Goal: Use online tool/utility: Utilize a website feature to perform a specific function

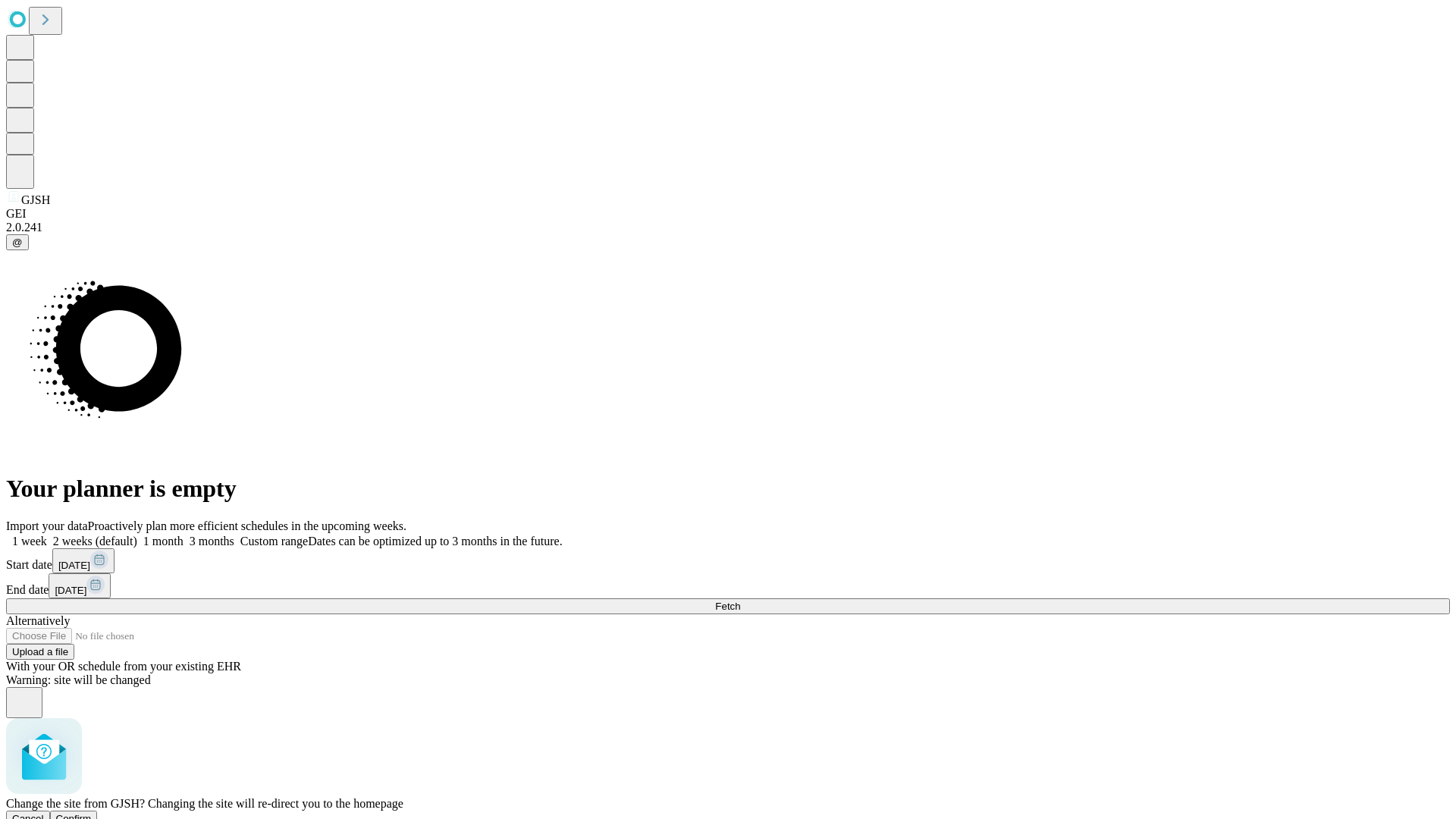
click at [92, 812] on span "Confirm" at bounding box center [73, 818] width 36 height 12
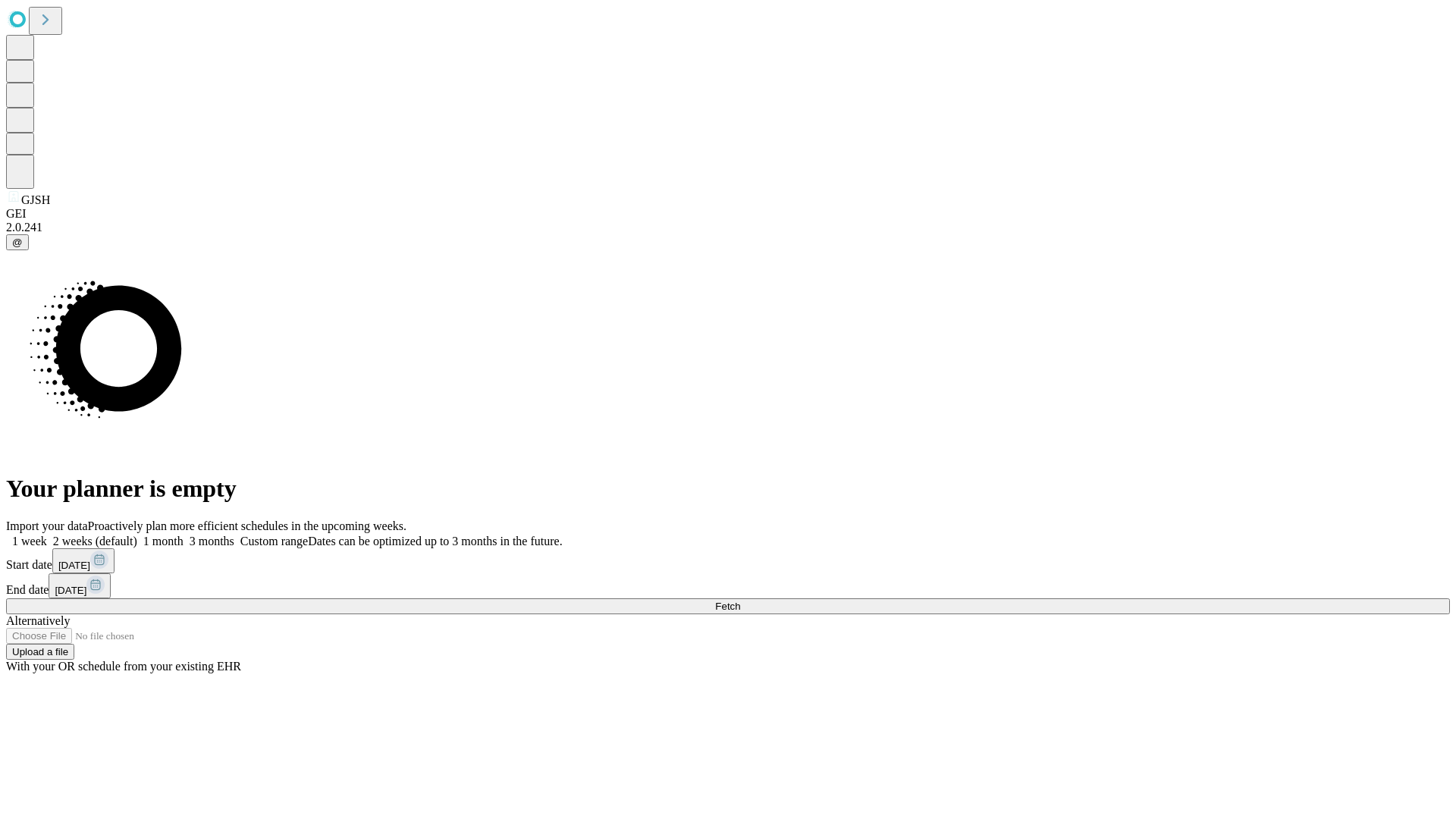
click at [137, 534] on label "2 weeks (default)" at bounding box center [92, 540] width 90 height 12
click at [740, 600] on span "Fetch" at bounding box center [728, 606] width 25 height 12
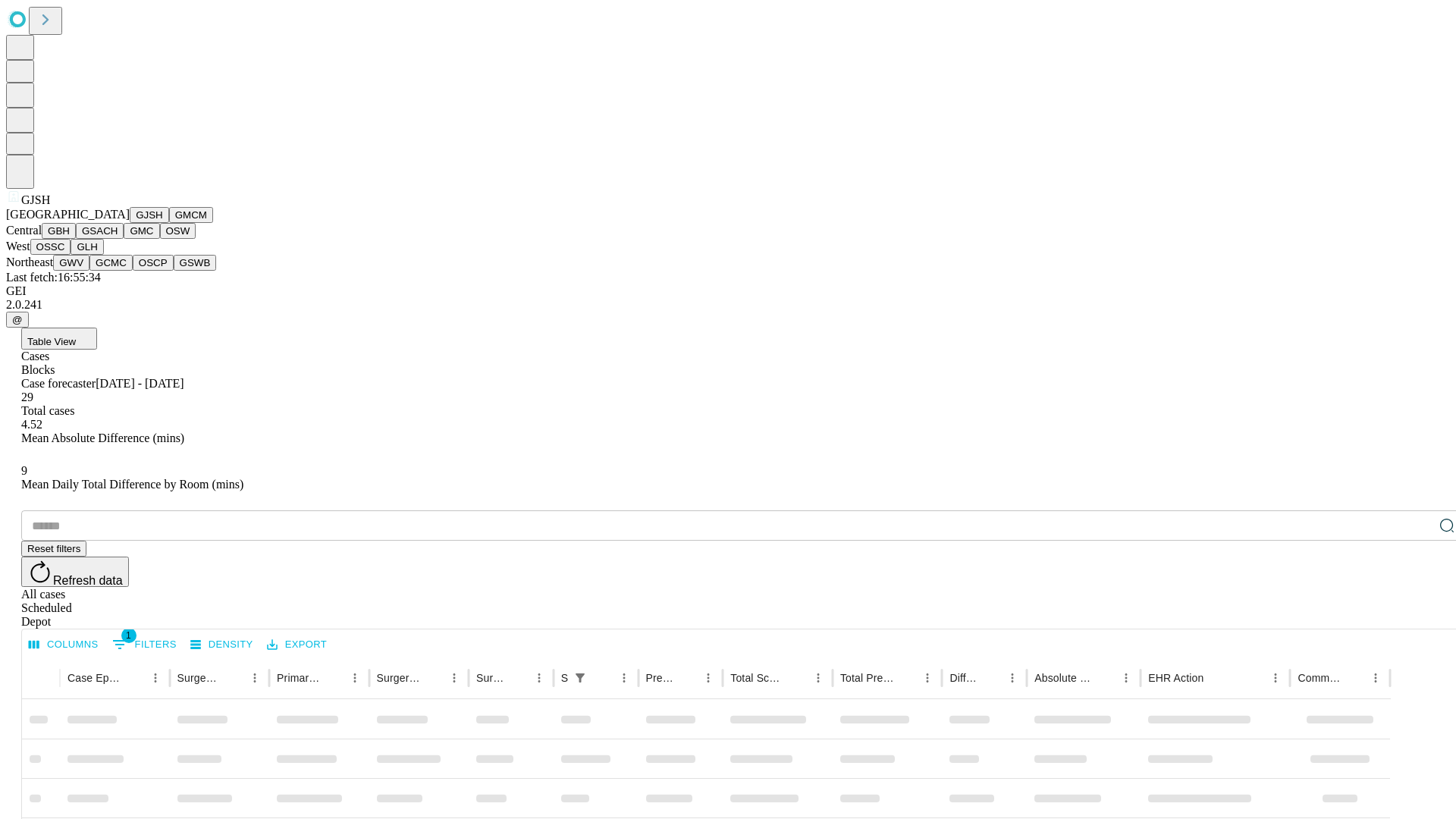
click at [169, 223] on button "GMCM" at bounding box center [191, 215] width 44 height 16
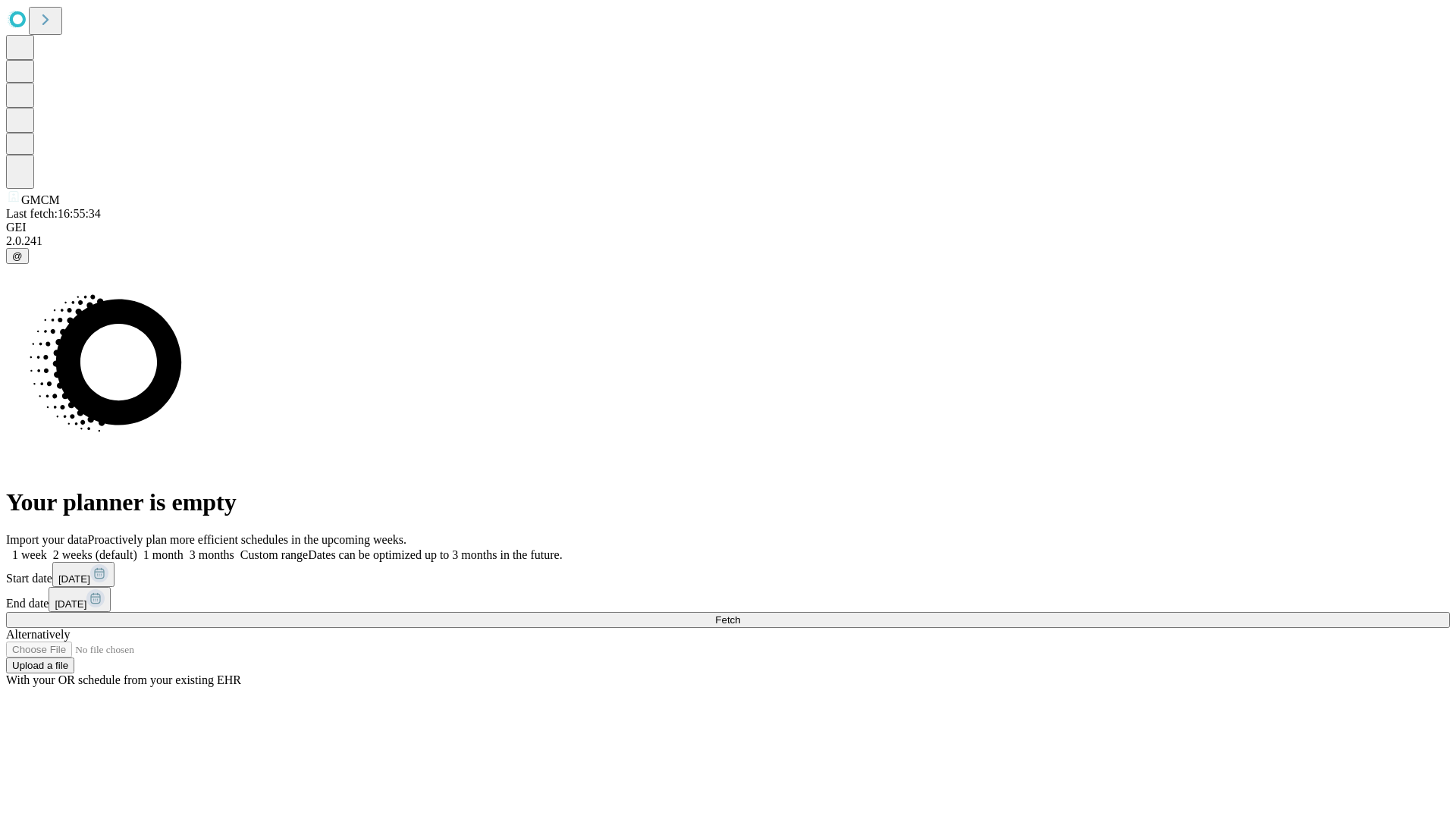
click at [137, 548] on label "2 weeks (default)" at bounding box center [92, 554] width 90 height 12
click at [740, 614] on span "Fetch" at bounding box center [728, 620] width 25 height 12
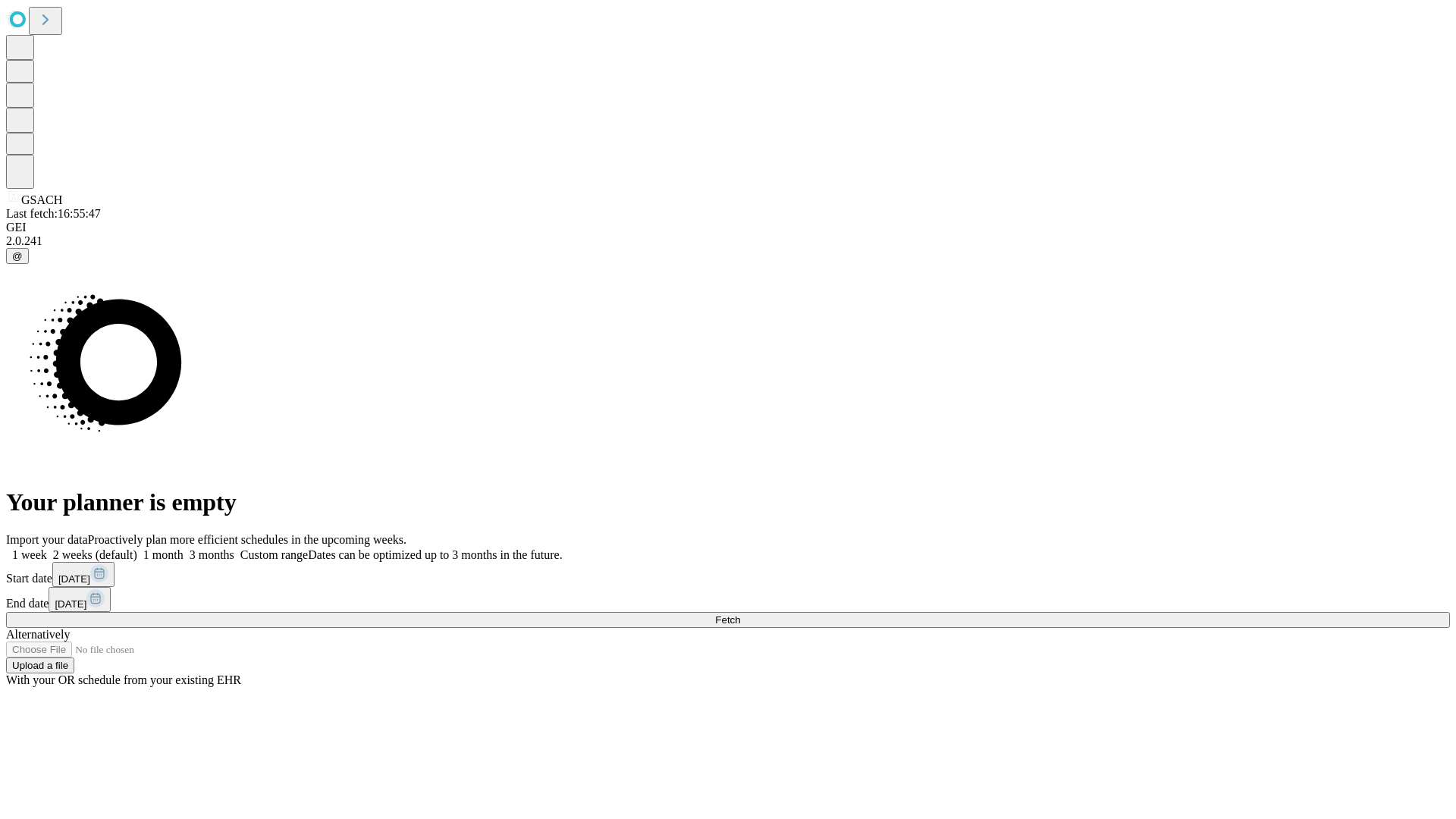
click at [740, 614] on span "Fetch" at bounding box center [728, 620] width 25 height 12
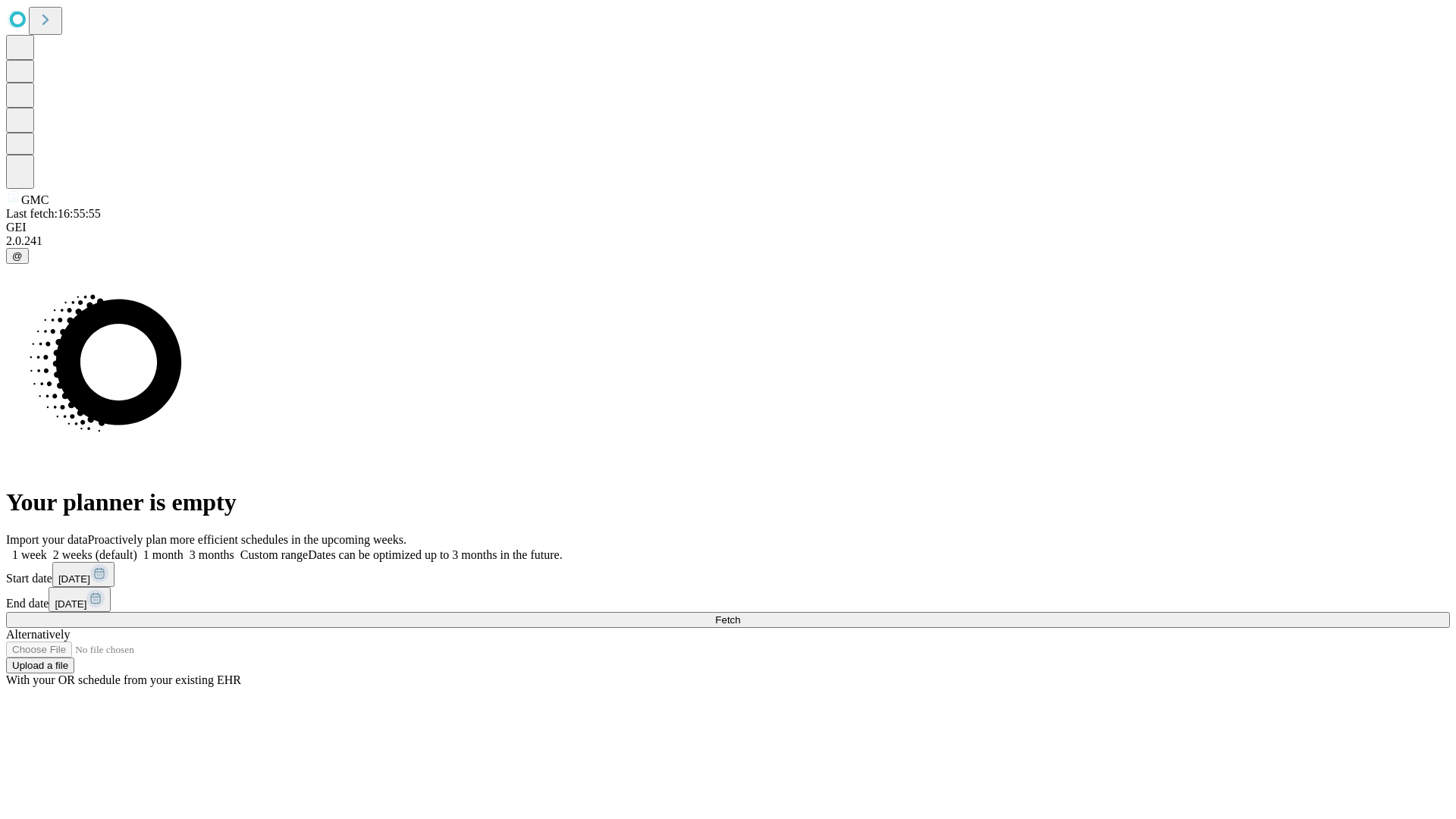
click at [137, 548] on label "2 weeks (default)" at bounding box center [92, 554] width 90 height 12
click at [740, 614] on span "Fetch" at bounding box center [728, 620] width 25 height 12
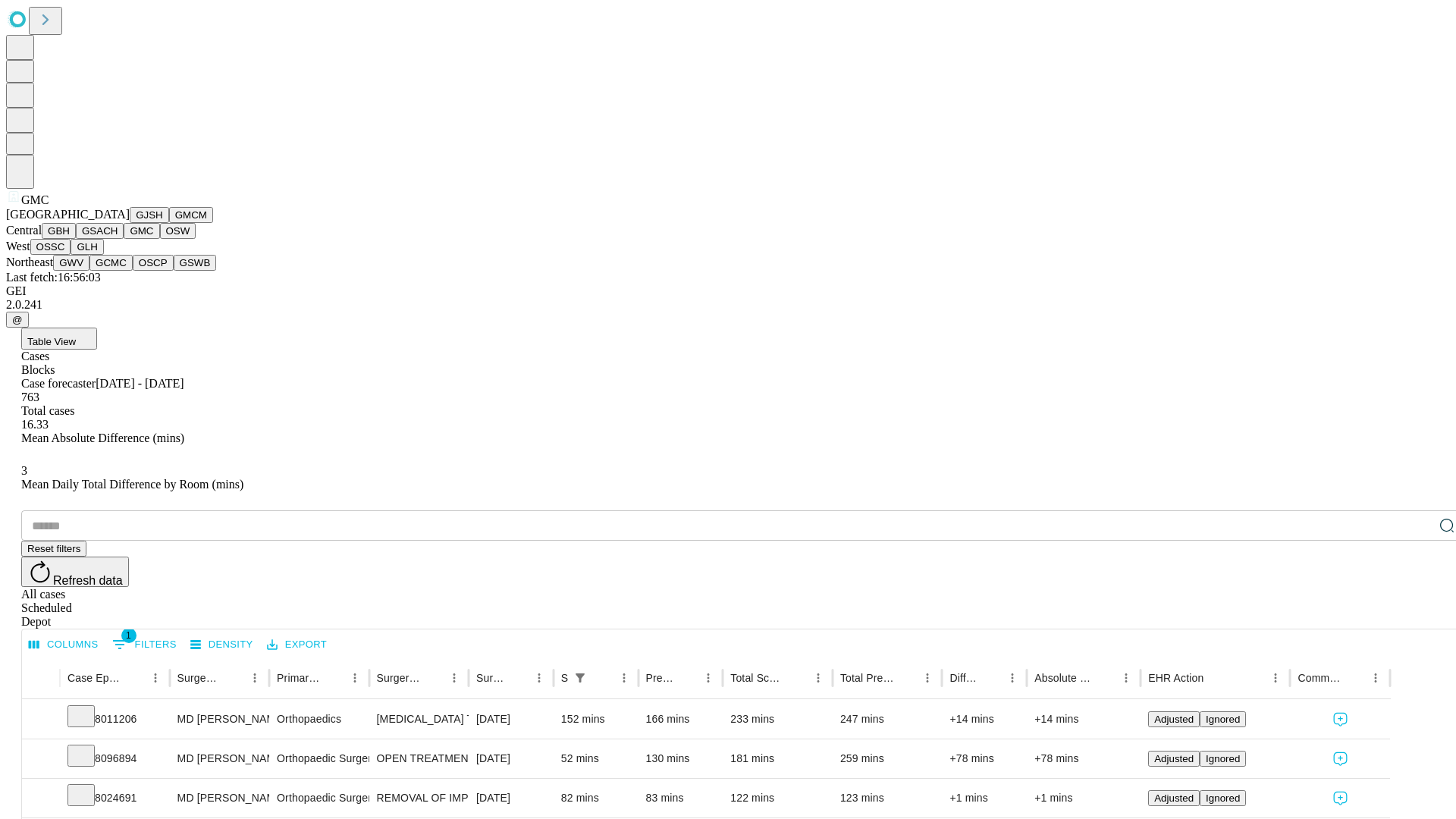
click at [160, 239] on button "OSW" at bounding box center [178, 231] width 37 height 16
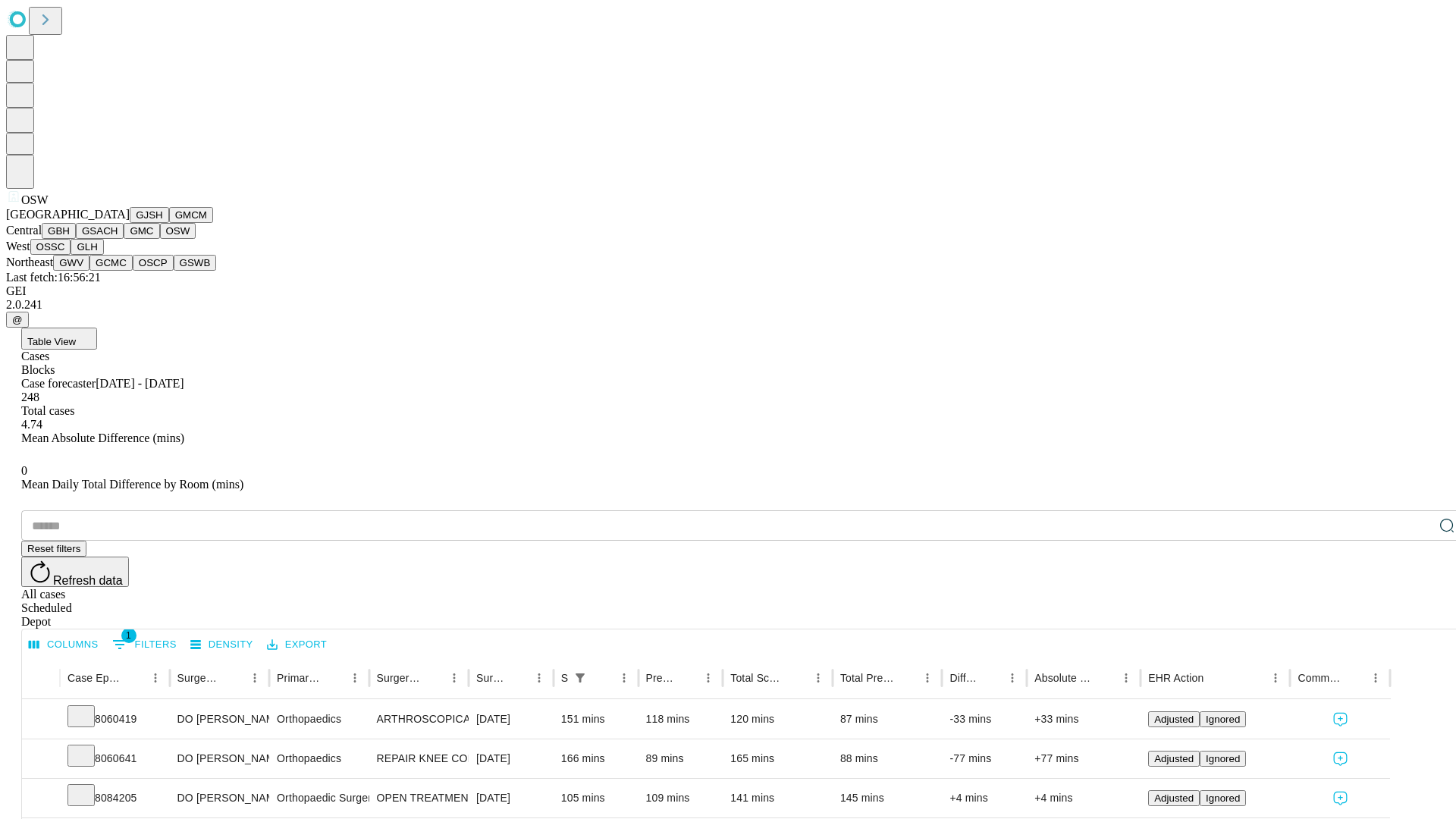
click at [72, 255] on button "OSSC" at bounding box center [50, 246] width 41 height 16
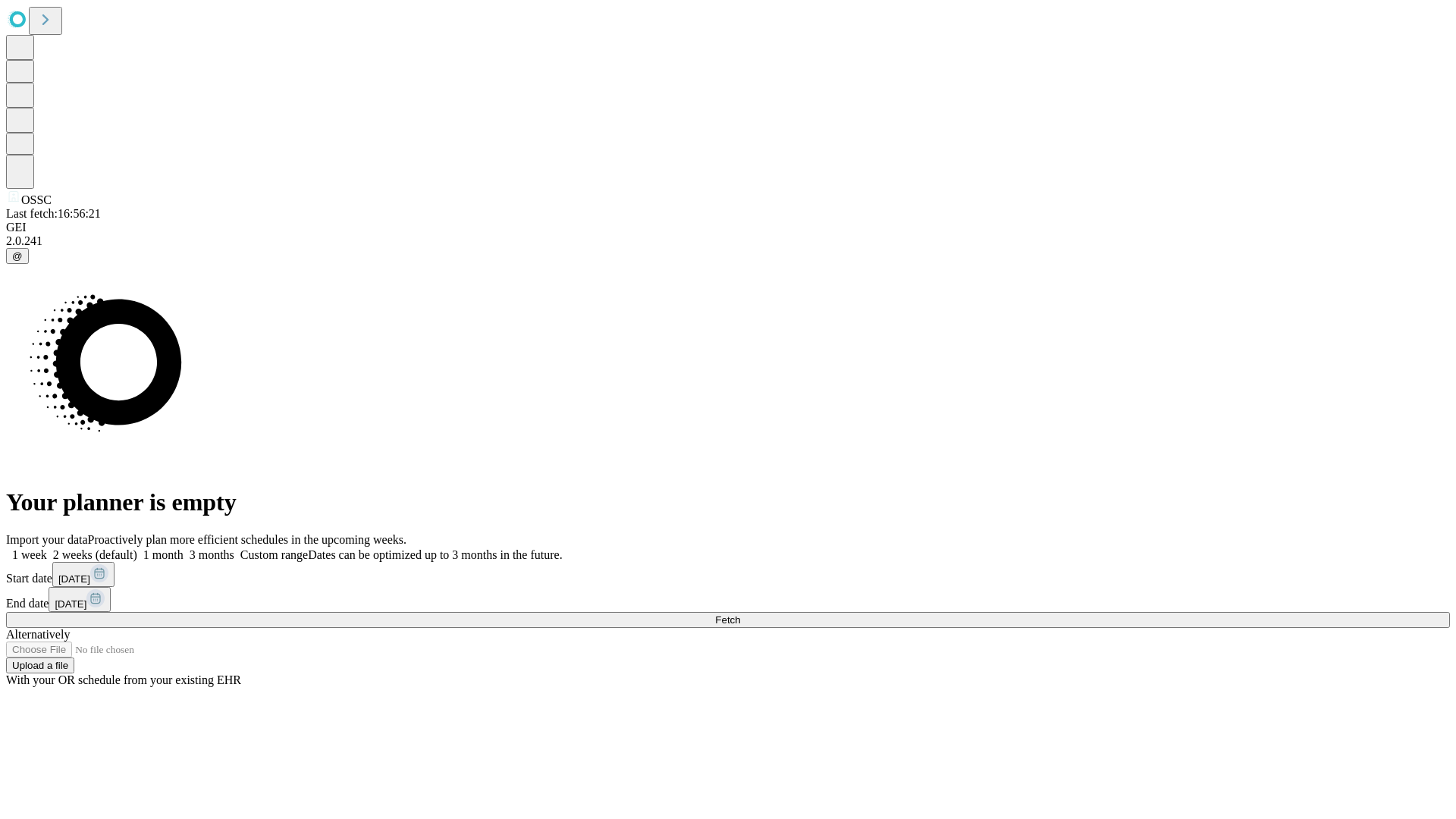
click at [137, 548] on label "2 weeks (default)" at bounding box center [92, 554] width 90 height 12
click at [740, 614] on span "Fetch" at bounding box center [728, 620] width 25 height 12
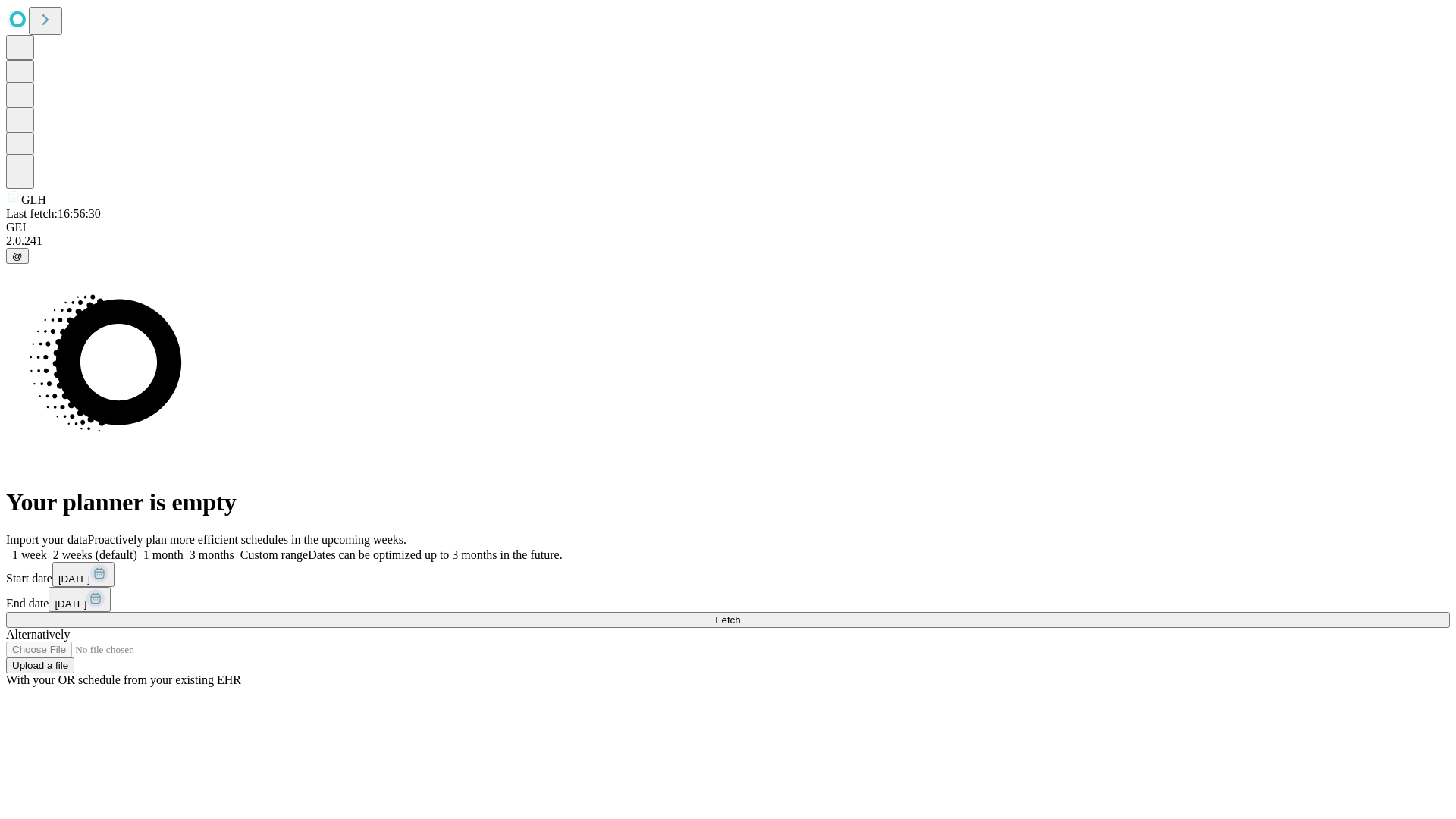
click at [740, 614] on span "Fetch" at bounding box center [728, 620] width 25 height 12
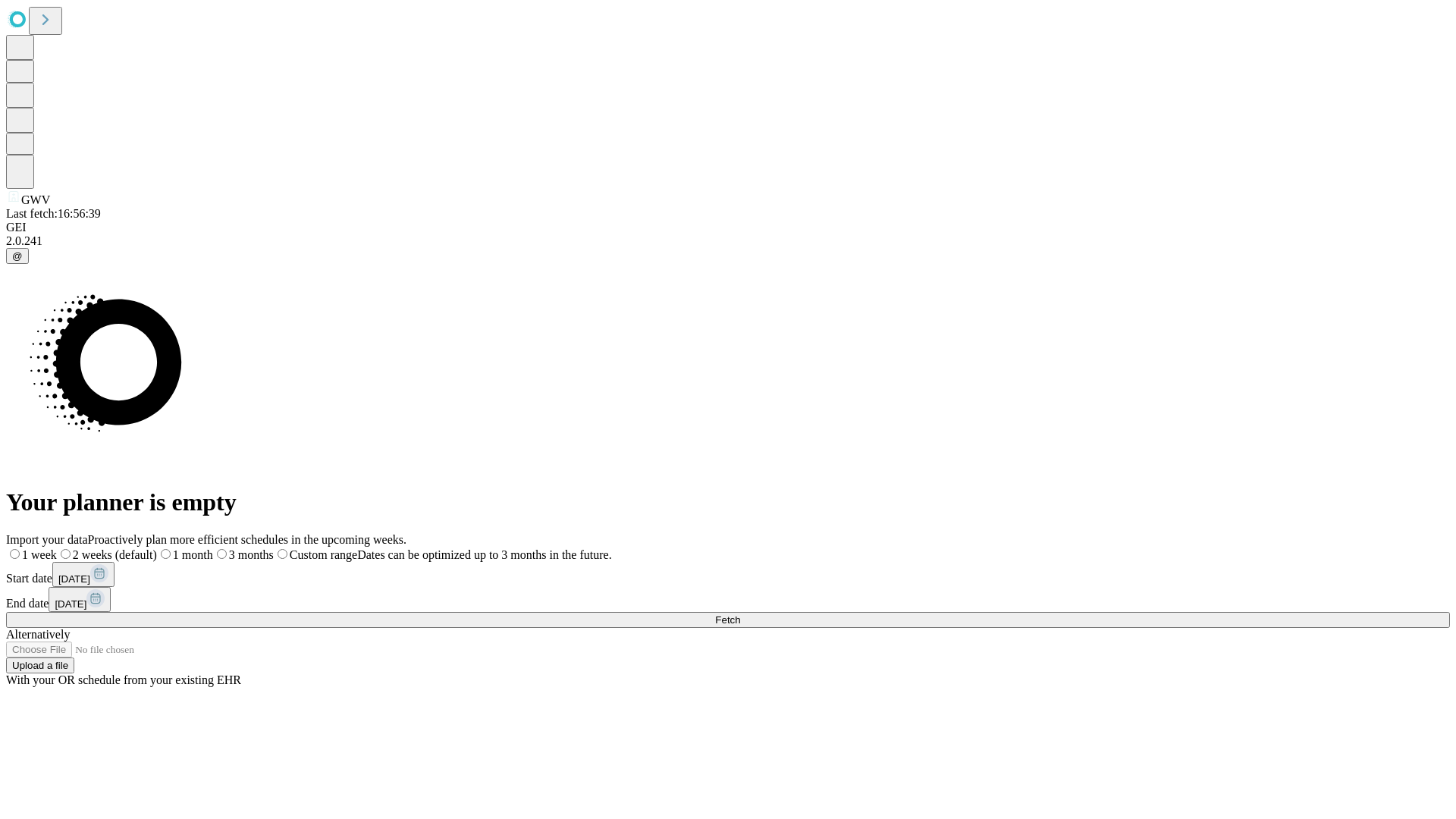
click at [157, 548] on label "2 weeks (default)" at bounding box center [107, 554] width 100 height 12
click at [740, 614] on span "Fetch" at bounding box center [728, 620] width 25 height 12
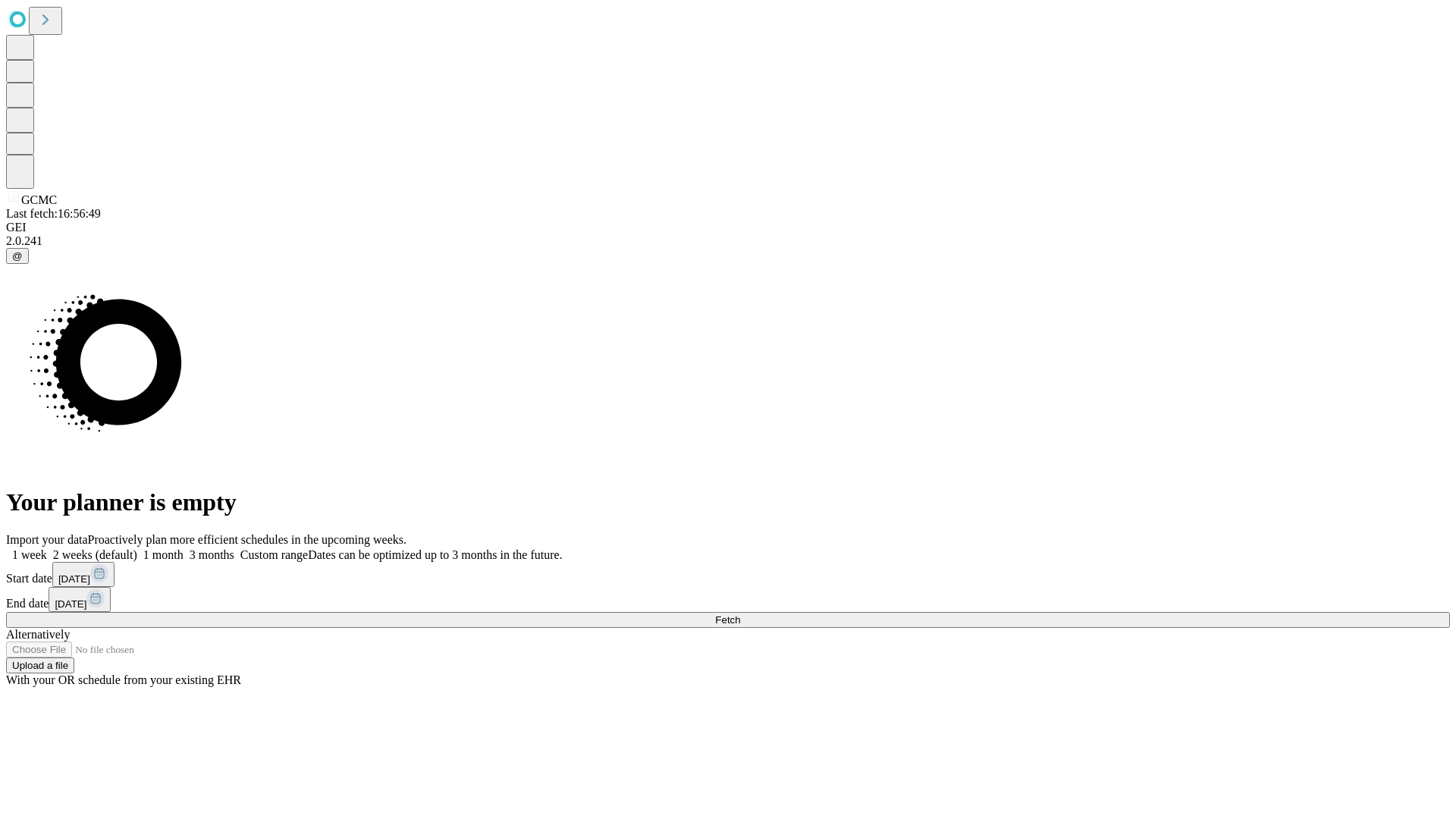
click at [137, 548] on label "2 weeks (default)" at bounding box center [92, 554] width 90 height 12
click at [740, 614] on span "Fetch" at bounding box center [728, 620] width 25 height 12
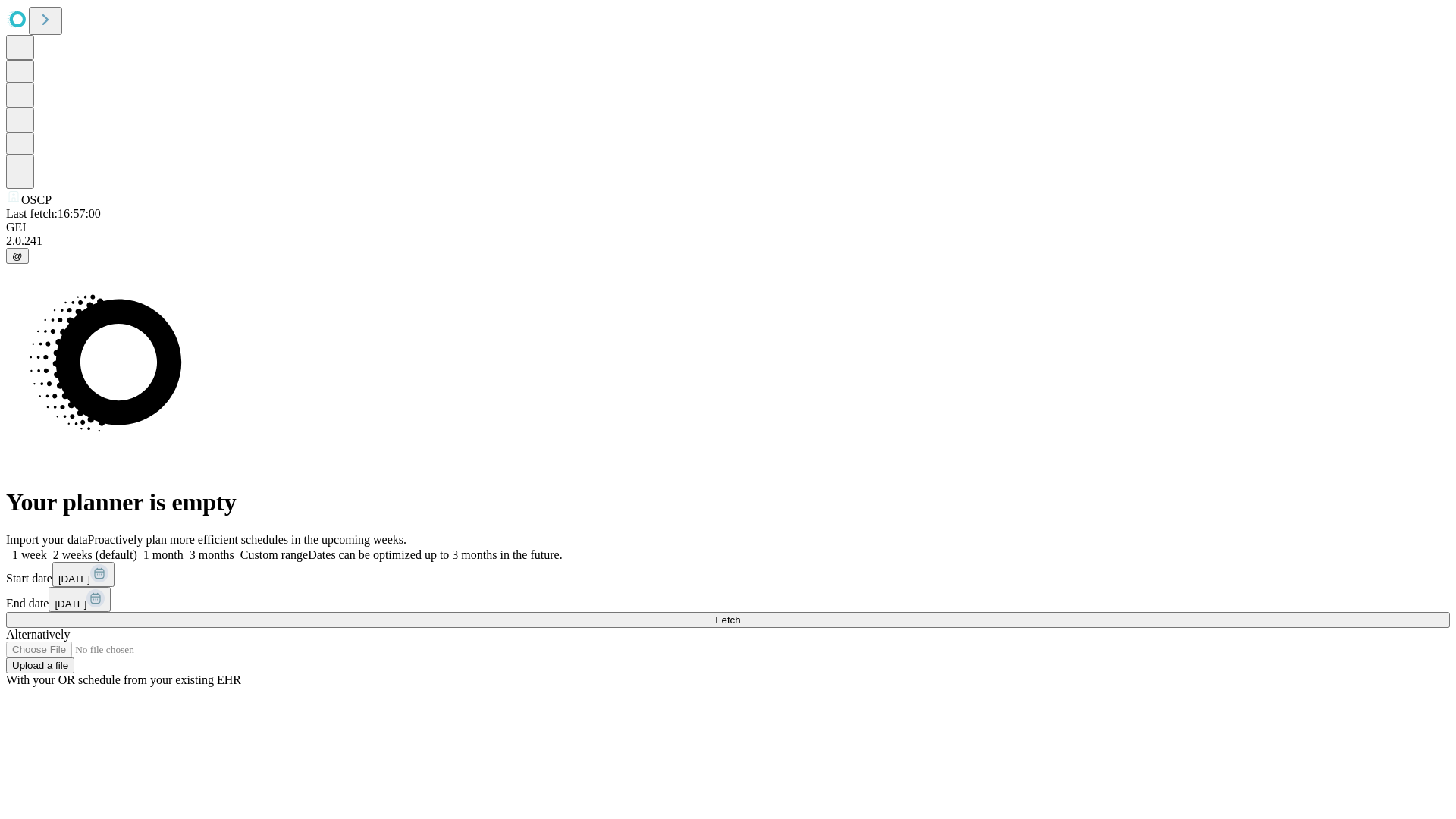
click at [137, 548] on label "2 weeks (default)" at bounding box center [92, 554] width 90 height 12
click at [740, 614] on span "Fetch" at bounding box center [728, 620] width 25 height 12
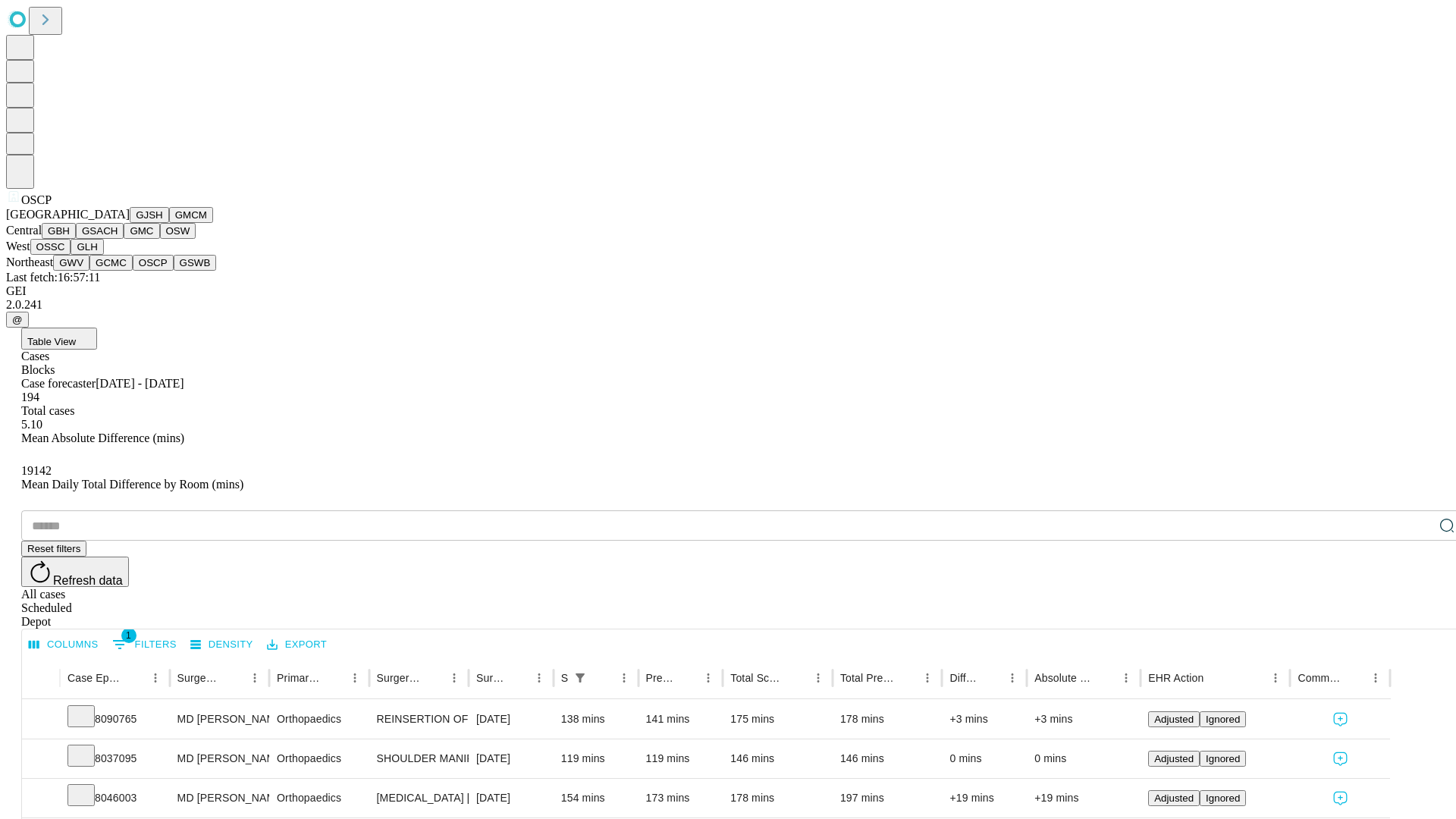
click at [174, 271] on button "GSWB" at bounding box center [196, 262] width 43 height 16
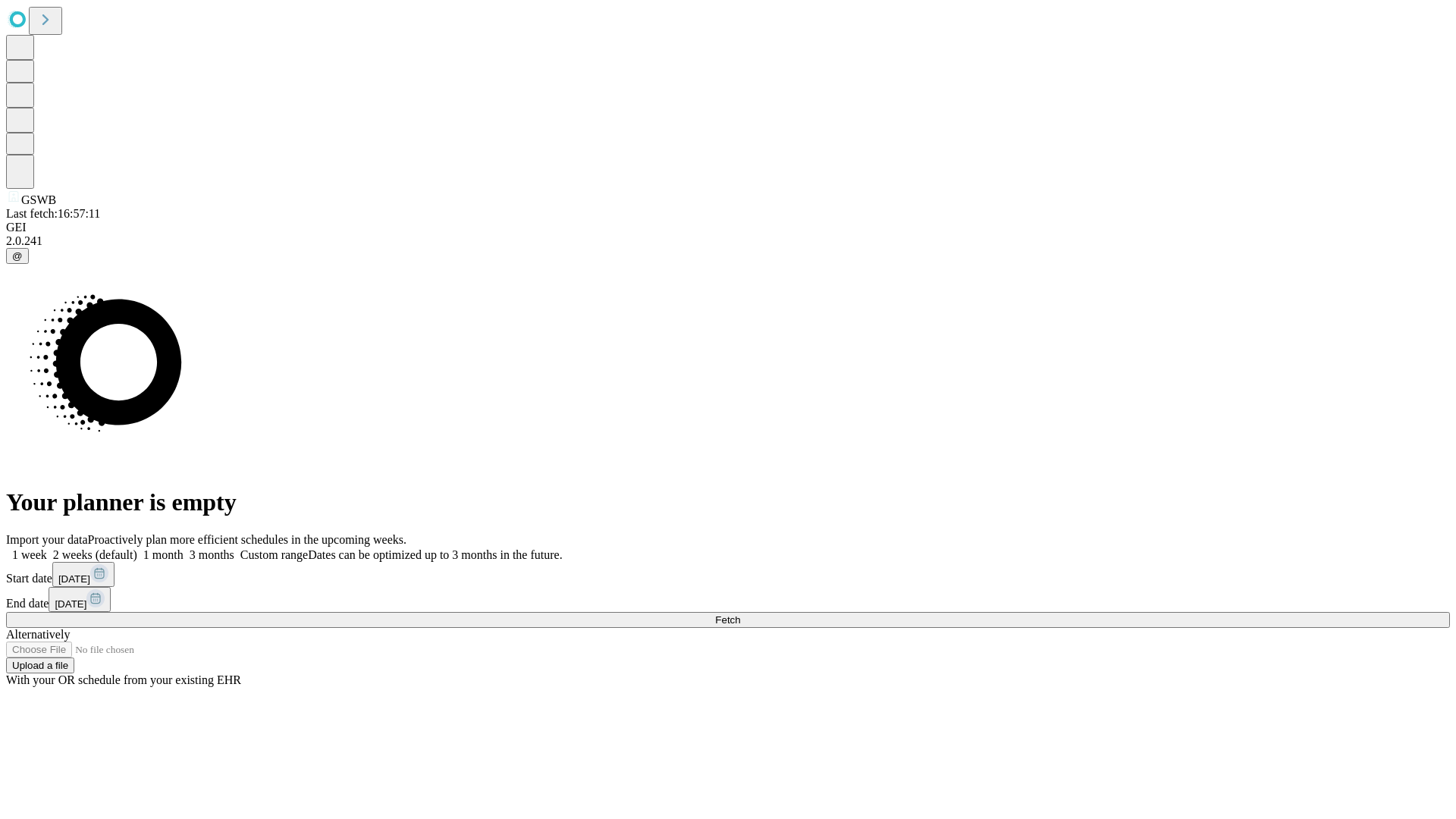
click at [137, 548] on label "2 weeks (default)" at bounding box center [92, 554] width 90 height 12
click at [740, 614] on span "Fetch" at bounding box center [728, 620] width 25 height 12
